Goal: Transaction & Acquisition: Purchase product/service

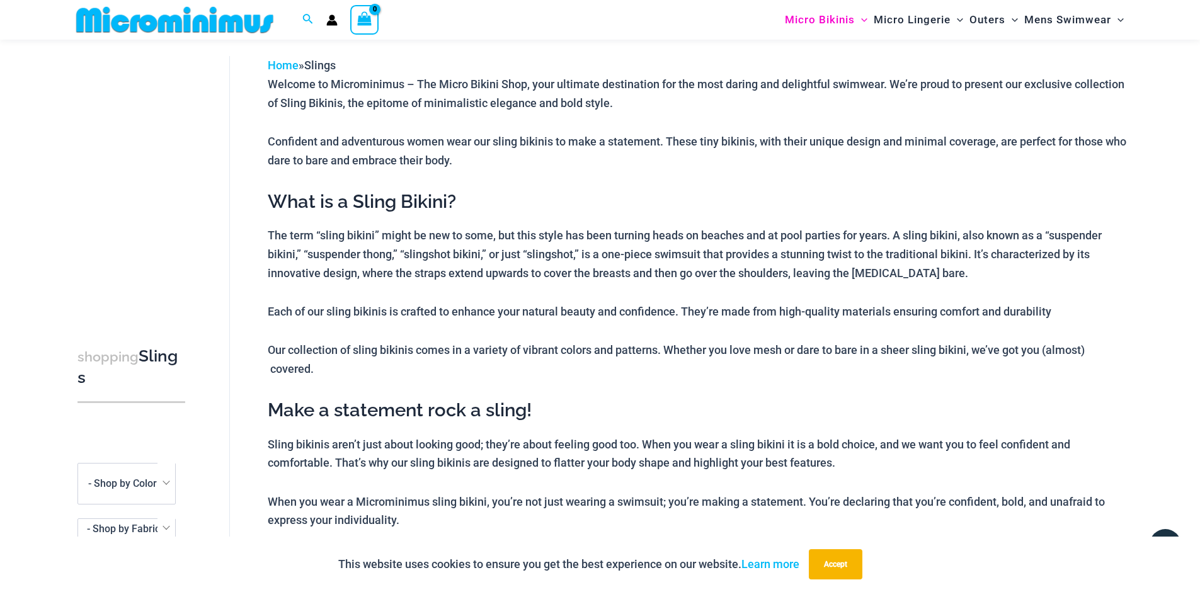
scroll to position [72, 0]
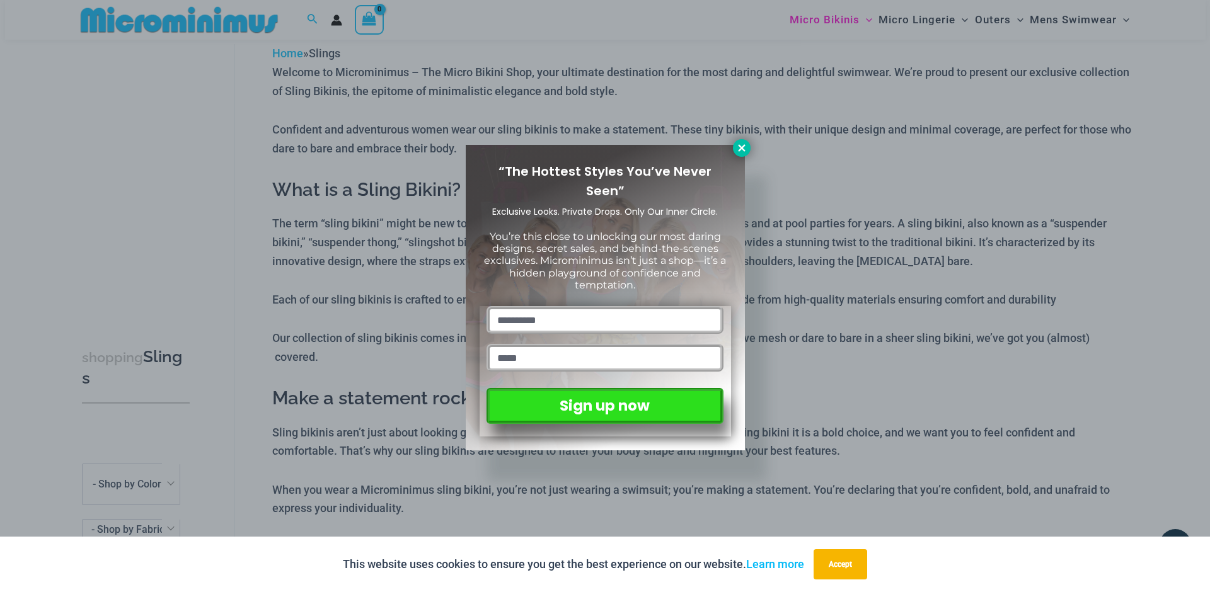
click at [741, 146] on icon at bounding box center [741, 147] width 11 height 11
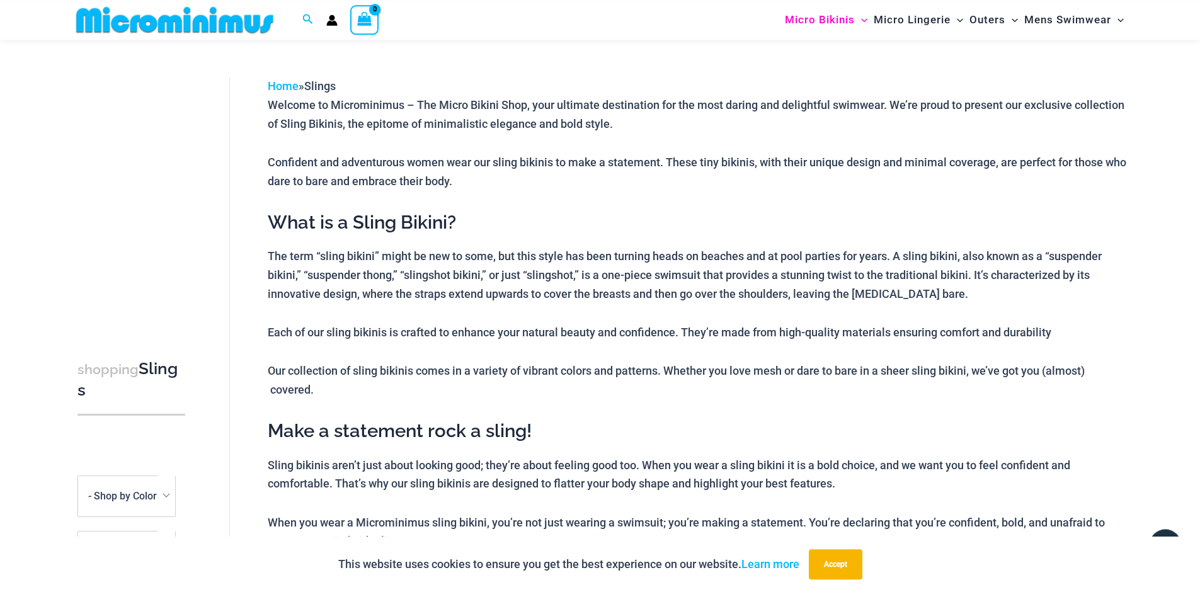
scroll to position [0, 0]
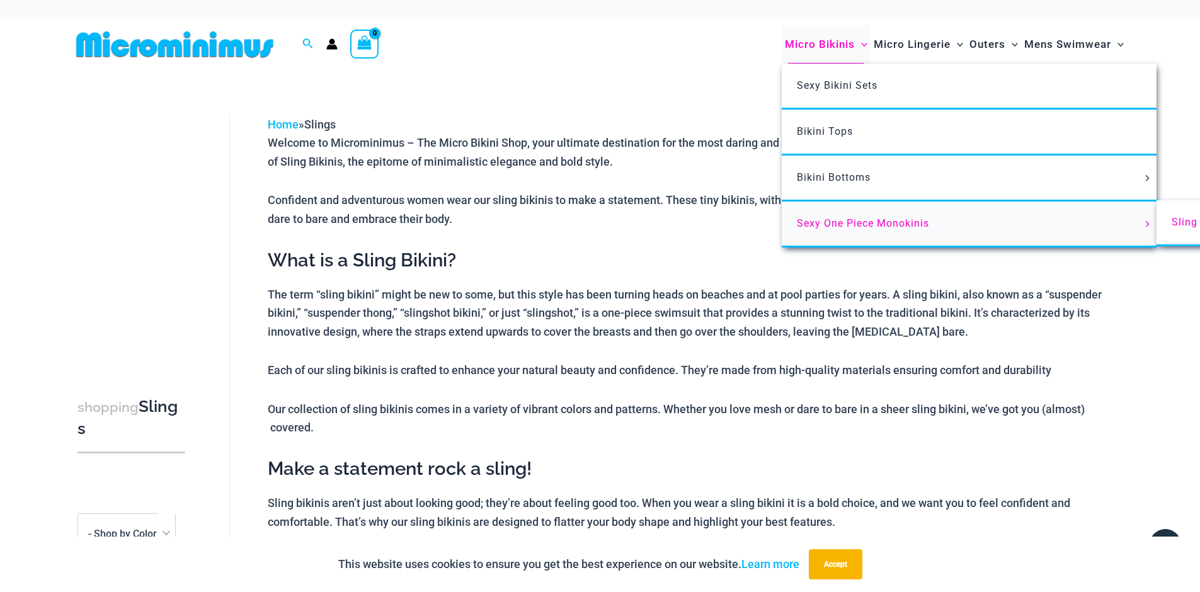
click at [797, 229] on span "Sexy One Piece Monokinis" at bounding box center [863, 223] width 132 height 12
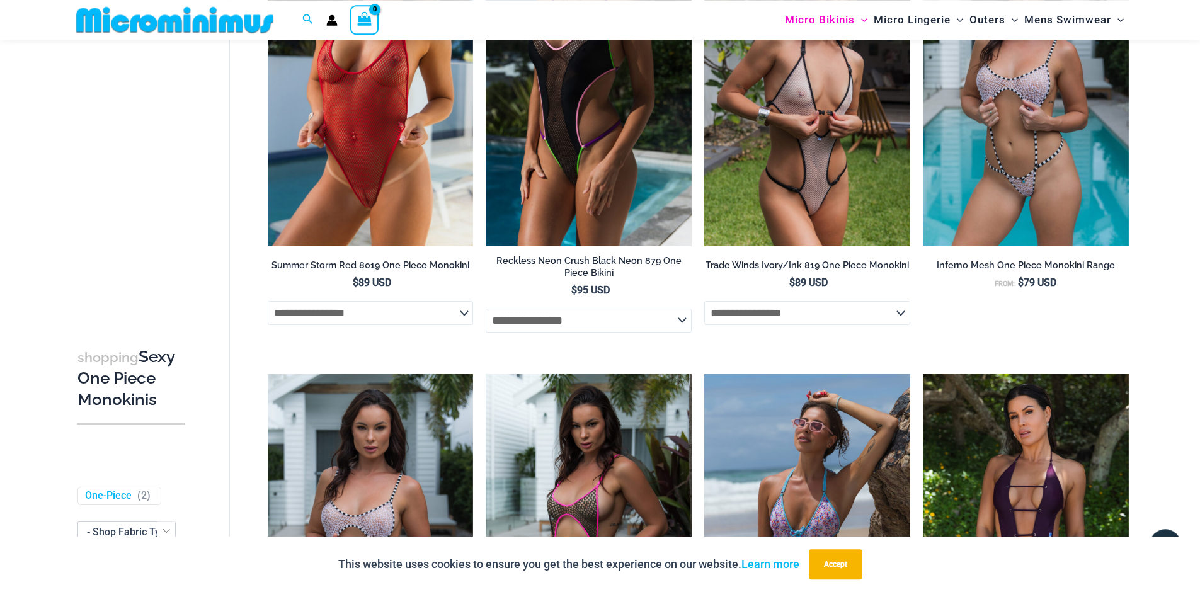
scroll to position [635, 0]
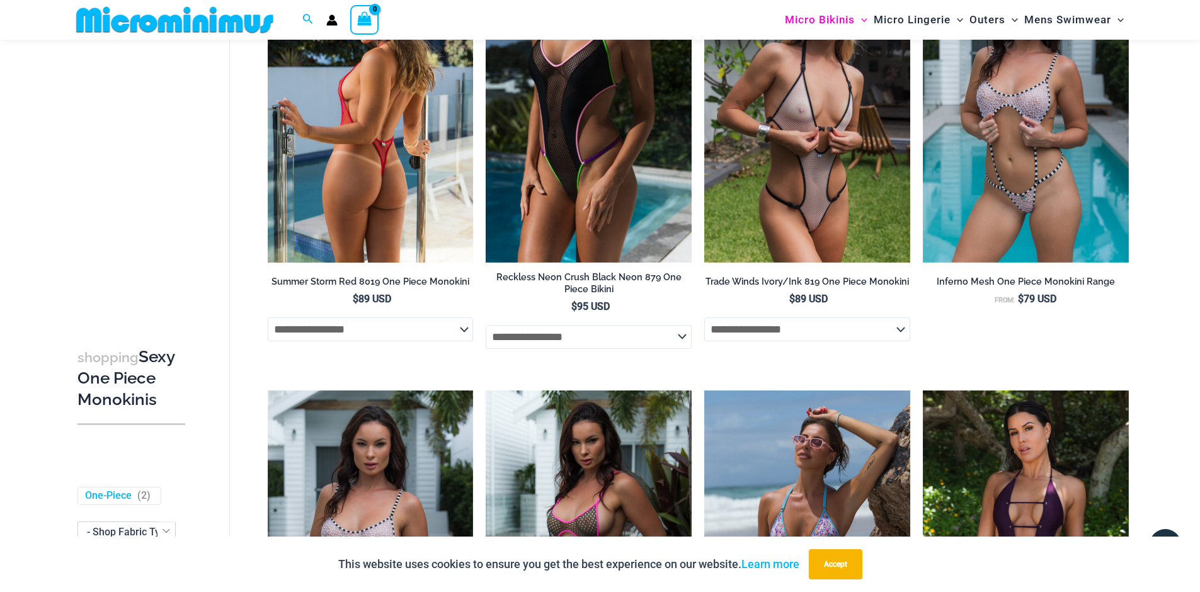
click at [268, 318] on select "**********" at bounding box center [371, 330] width 206 height 24
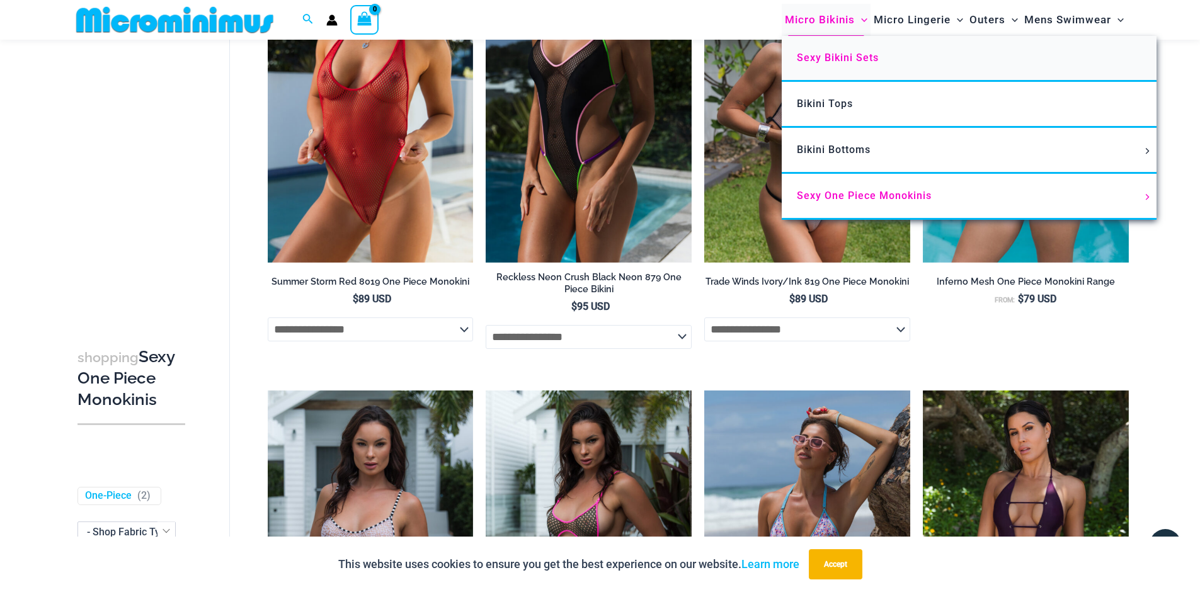
click at [797, 64] on span "Sexy Bikini Sets" at bounding box center [838, 58] width 82 height 12
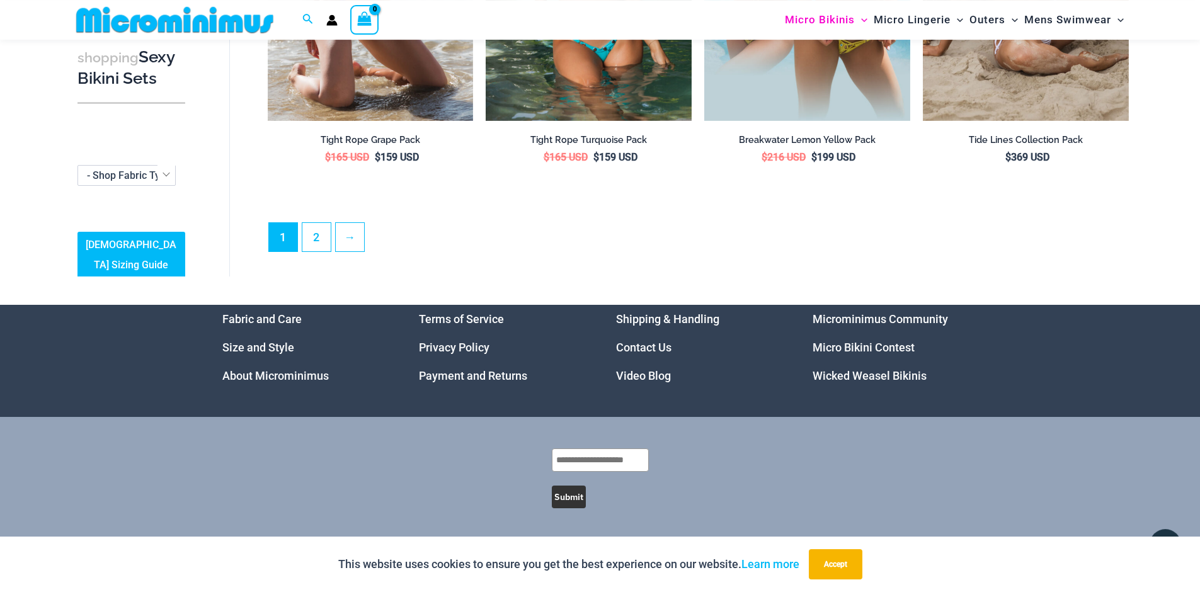
scroll to position [3584, 0]
click at [331, 251] on link "2" at bounding box center [316, 237] width 28 height 30
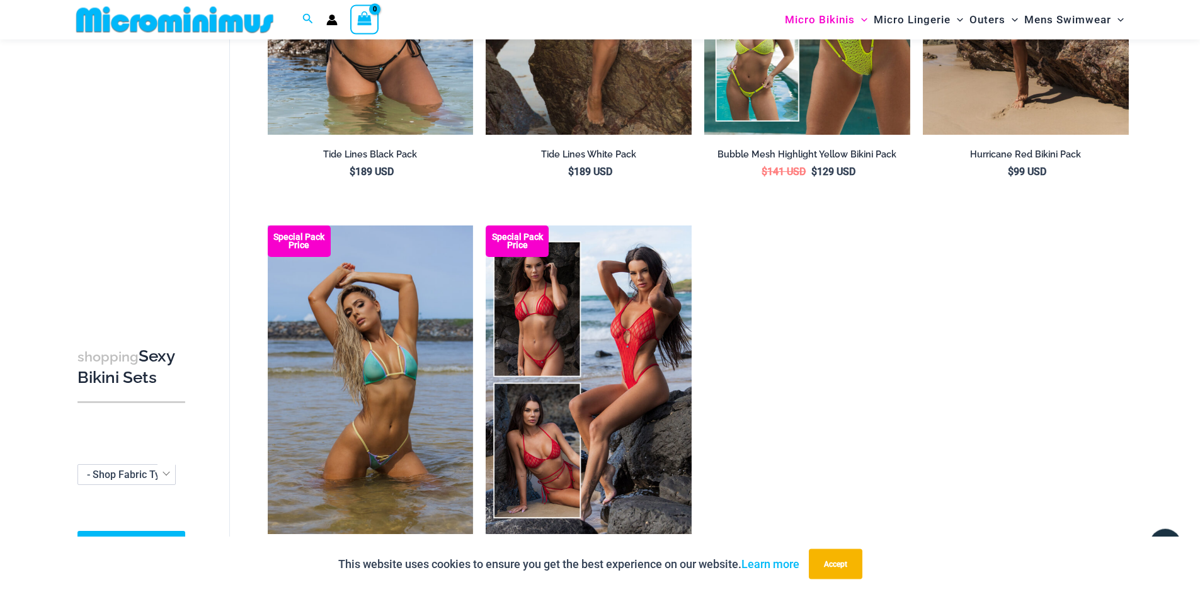
scroll to position [72, 0]
